Goal: Navigation & Orientation: Find specific page/section

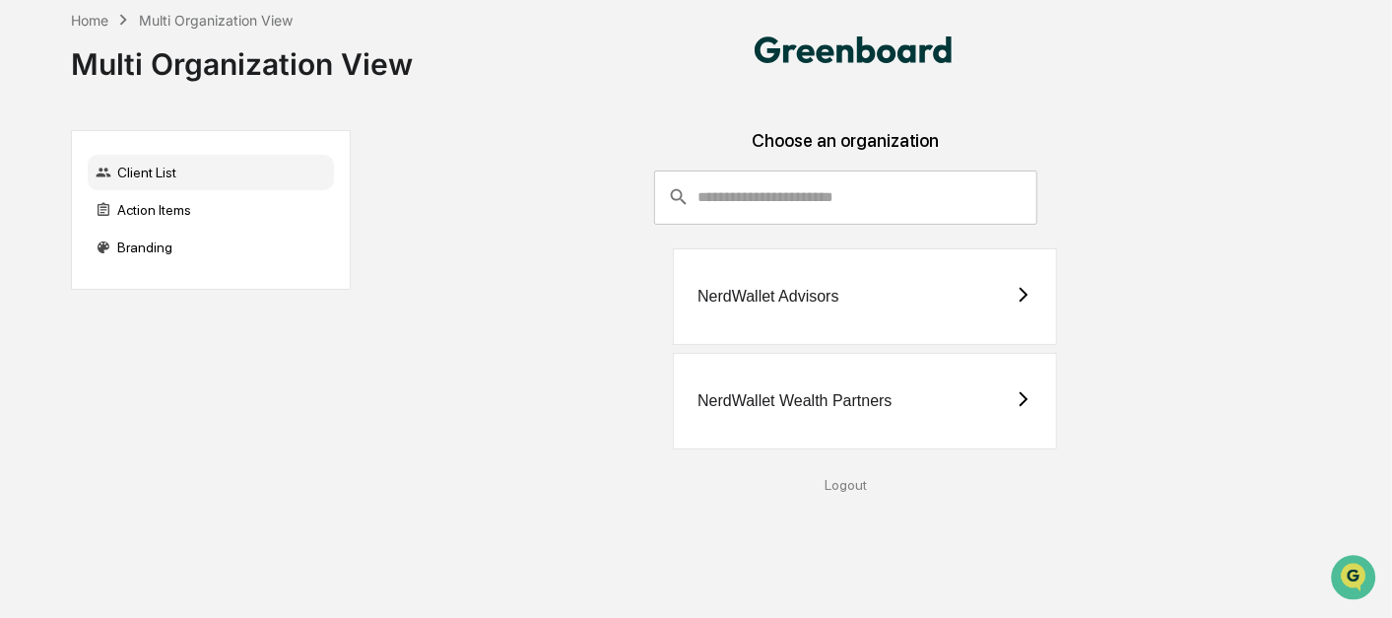
click at [871, 392] on div "NerdWallet Wealth Partners" at bounding box center [794, 401] width 194 height 18
